Goal: Transaction & Acquisition: Purchase product/service

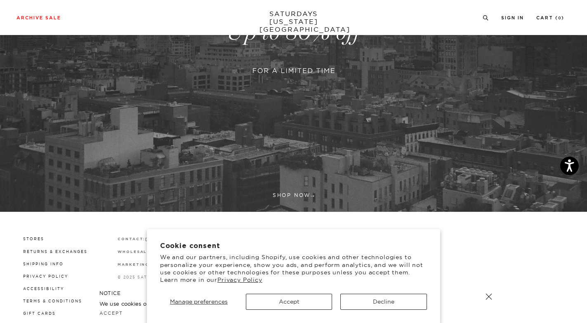
scroll to position [206, 0]
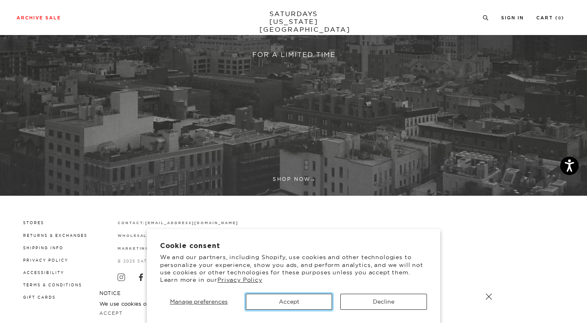
click at [287, 305] on button "Accept" at bounding box center [289, 302] width 87 height 16
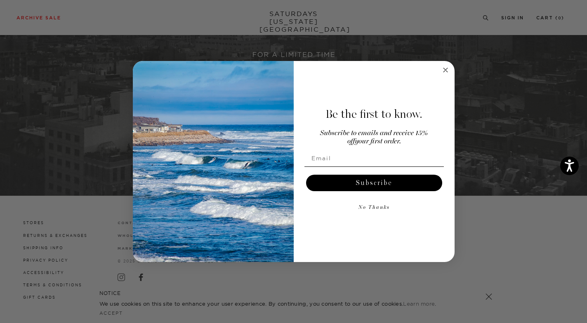
click at [445, 69] on icon "Close dialog" at bounding box center [445, 70] width 4 height 4
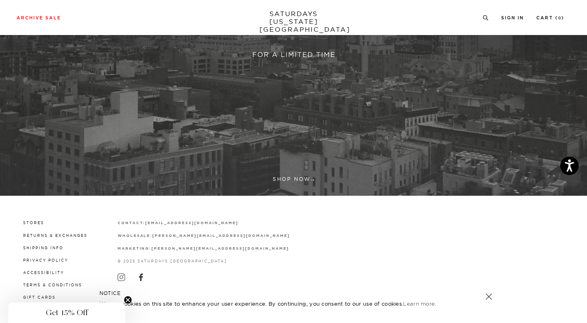
click at [294, 172] on link at bounding box center [293, 16] width 587 height 359
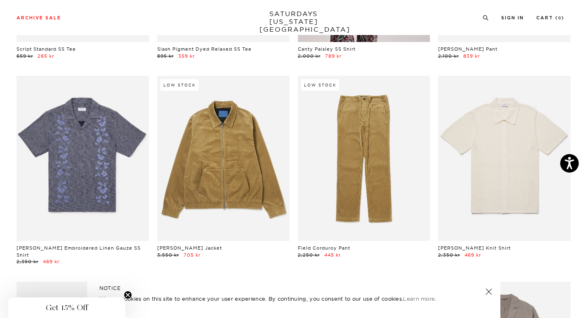
scroll to position [2433, 0]
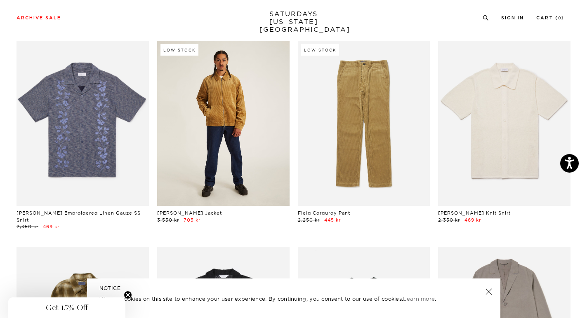
click at [224, 138] on link at bounding box center [223, 123] width 132 height 165
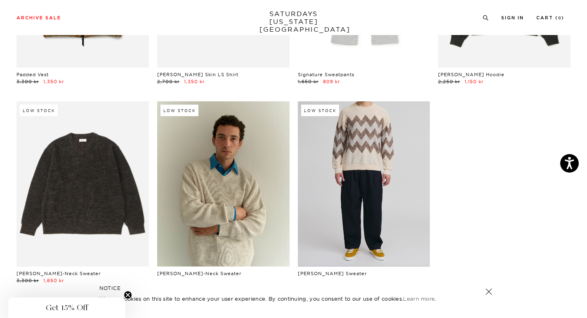
scroll to position [13853, 0]
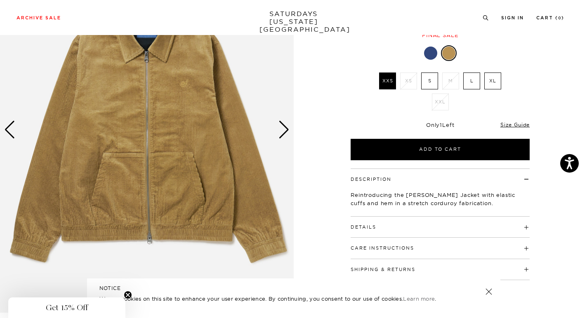
scroll to position [104, 0]
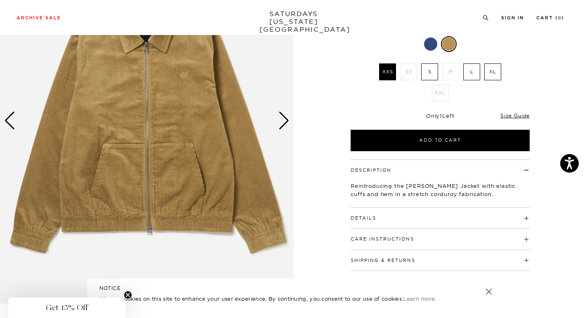
click at [289, 115] on img at bounding box center [147, 120] width 294 height 366
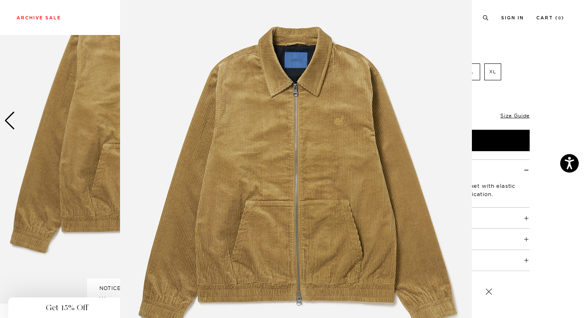
scroll to position [38, 0]
click at [335, 122] on img at bounding box center [296, 173] width 352 height 422
